Goal: Transaction & Acquisition: Purchase product/service

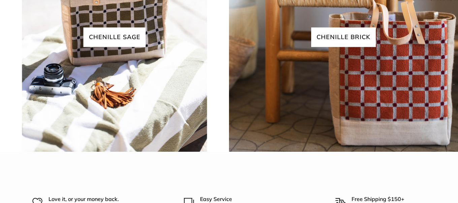
drag, startPoint x: 455, startPoint y: 19, endPoint x: 458, endPoint y: 163, distance: 143.6
click at [453, 163] on html "Market Bags Group Gifting Coming Soon Need help? Text Us: 20919 hello@apolisglo…" at bounding box center [229, 101] width 458 height 203
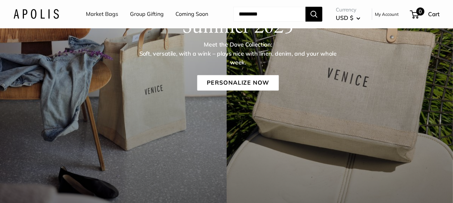
scroll to position [79, 0]
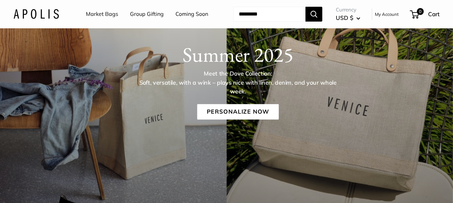
click at [35, 19] on img at bounding box center [35, 14] width 45 height 10
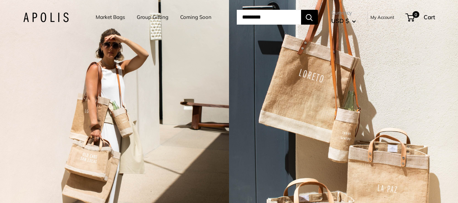
click at [112, 15] on link "Market Bags" at bounding box center [110, 16] width 29 height 9
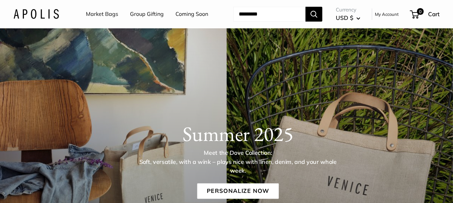
click at [203, 146] on h1 "Summer 2025" at bounding box center [237, 134] width 405 height 24
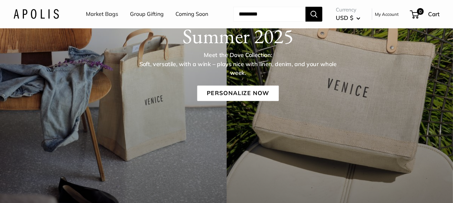
scroll to position [103, 0]
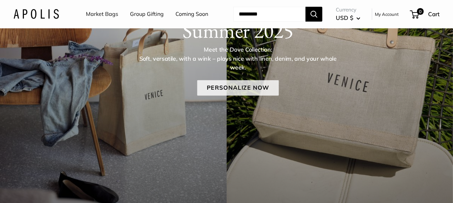
click at [240, 96] on link "Personalize Now" at bounding box center [238, 88] width 82 height 16
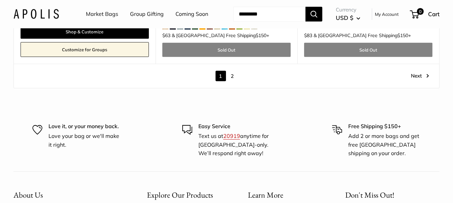
scroll to position [3808, 0]
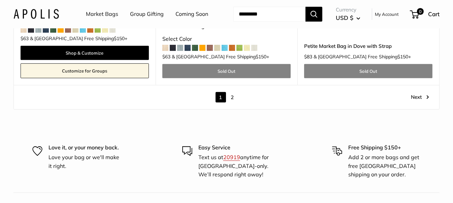
click at [233, 100] on link "2" at bounding box center [232, 97] width 10 height 10
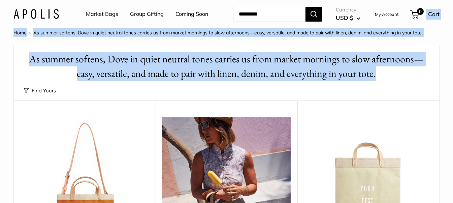
drag, startPoint x: 449, startPoint y: 18, endPoint x: 453, endPoint y: 90, distance: 71.9
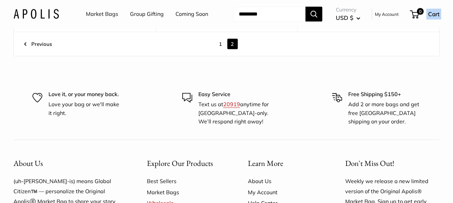
scroll to position [760, 0]
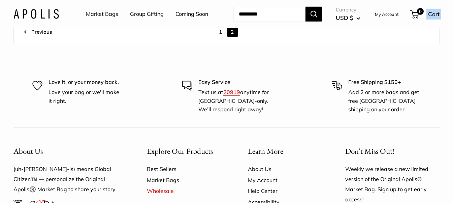
click at [221, 37] on link "1" at bounding box center [221, 32] width 10 height 10
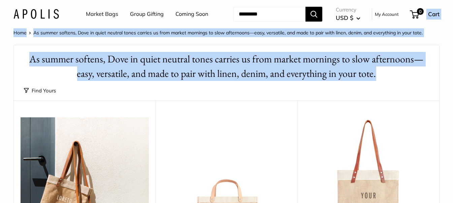
click at [150, 14] on link "Group Gifting" at bounding box center [147, 14] width 34 height 10
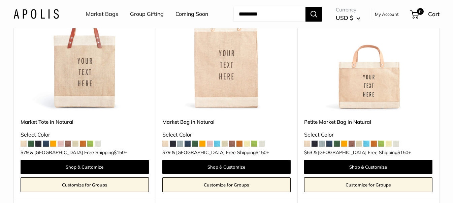
scroll to position [140, 0]
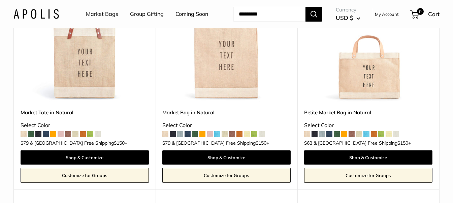
click at [0, 0] on img at bounding box center [0, 0] width 0 height 0
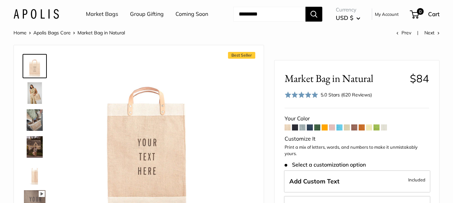
click at [38, 131] on img at bounding box center [35, 120] width 22 height 22
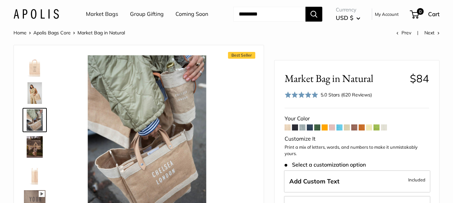
click at [286, 22] on input "Search..." at bounding box center [270, 14] width 72 height 15
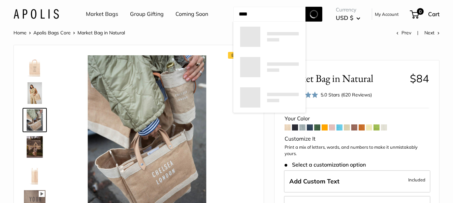
type input "****"
click at [306, 7] on button "Search" at bounding box center [314, 14] width 17 height 15
